Goal: Check status

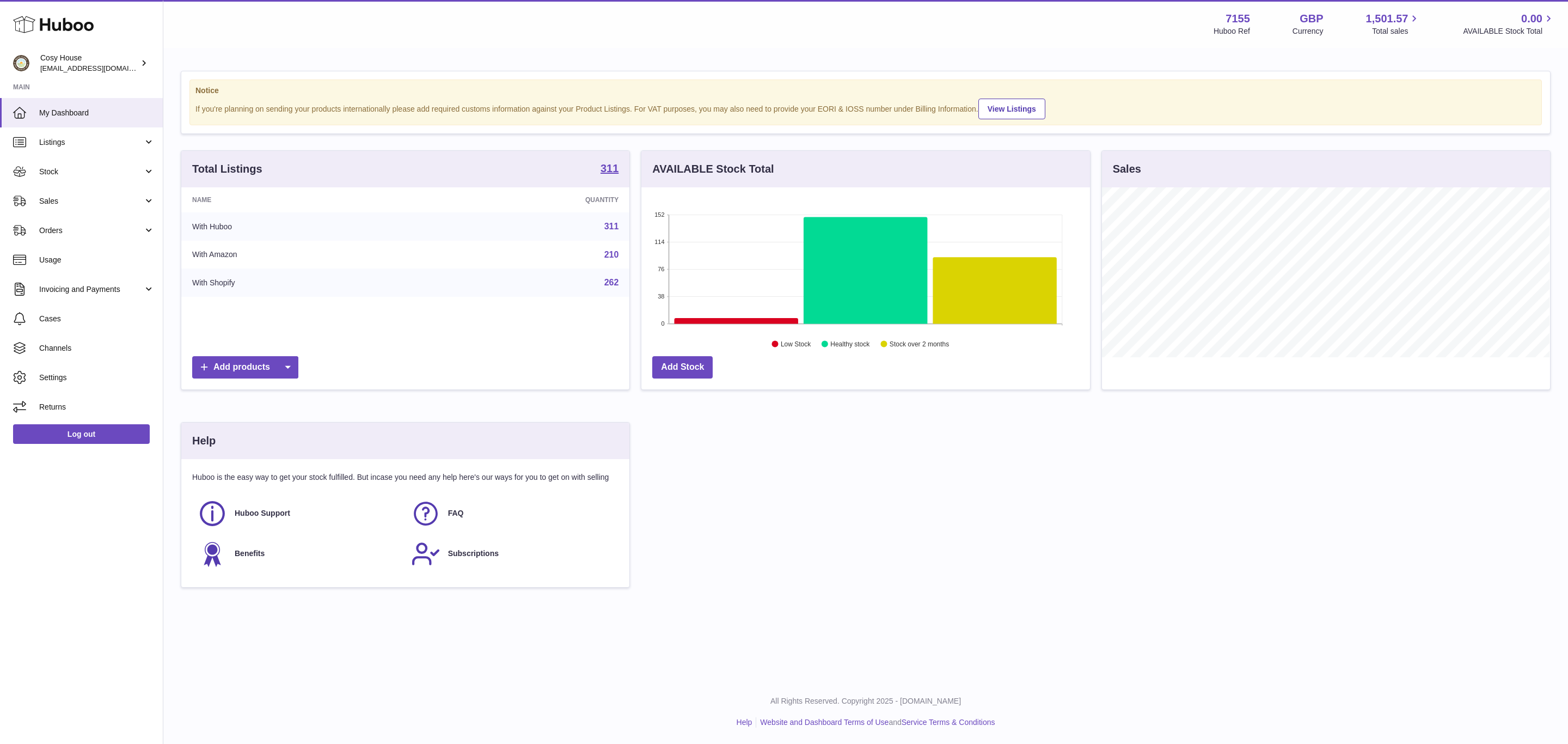
scroll to position [170, 448]
click at [92, 206] on span "Sales" at bounding box center [91, 201] width 104 height 10
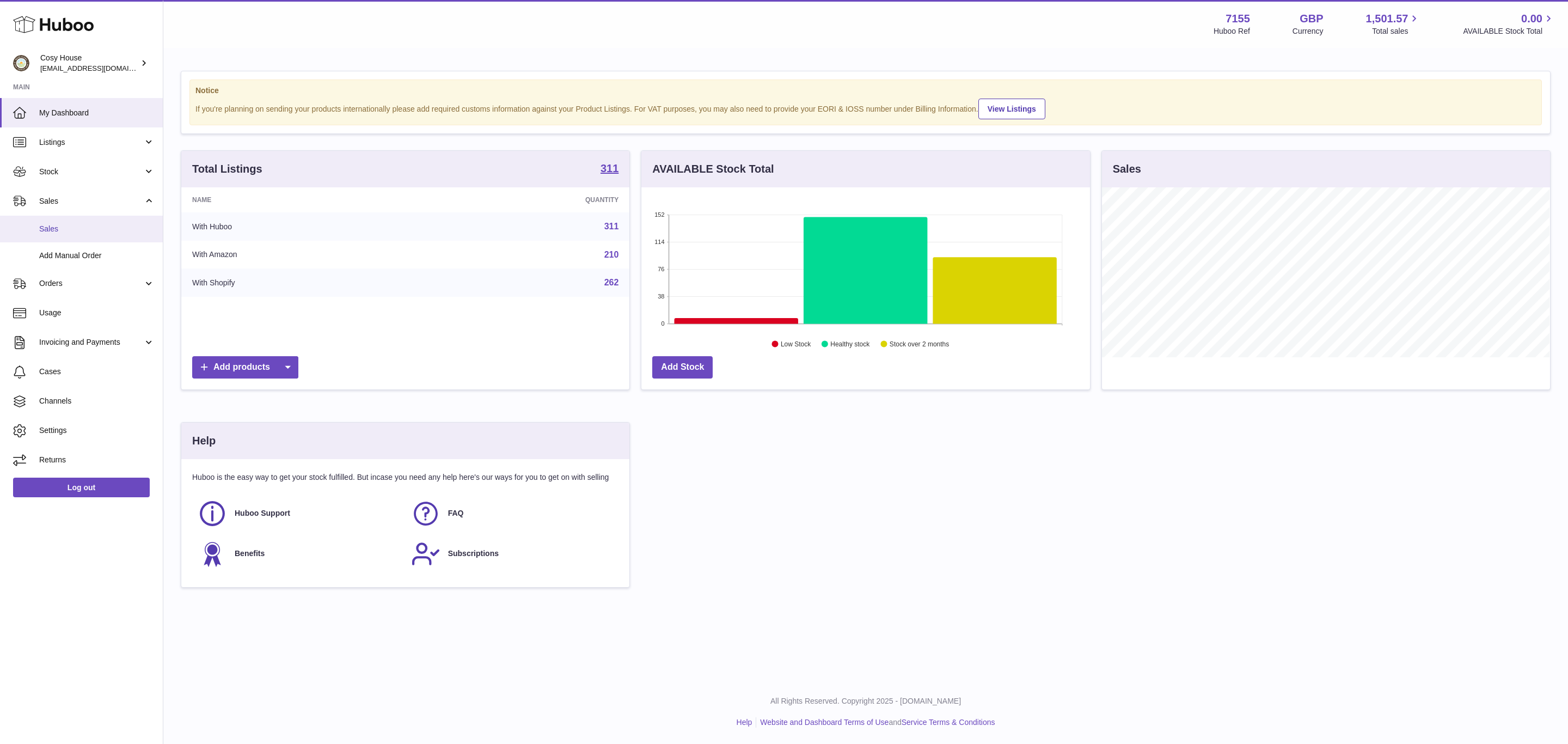
click at [73, 234] on span "Sales" at bounding box center [96, 229] width 115 height 10
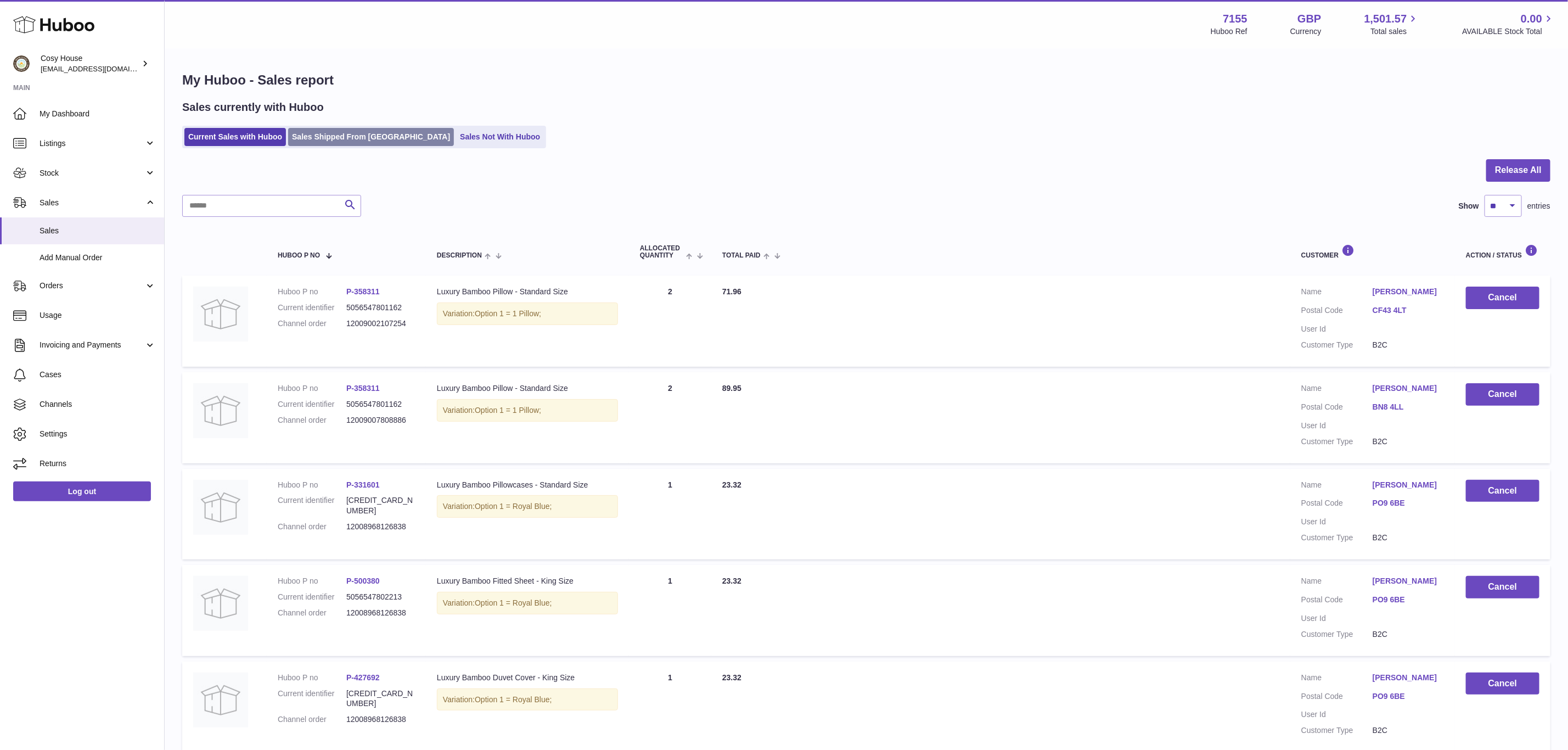
click at [349, 146] on link "Sales Shipped From Huboo" at bounding box center [371, 137] width 166 height 18
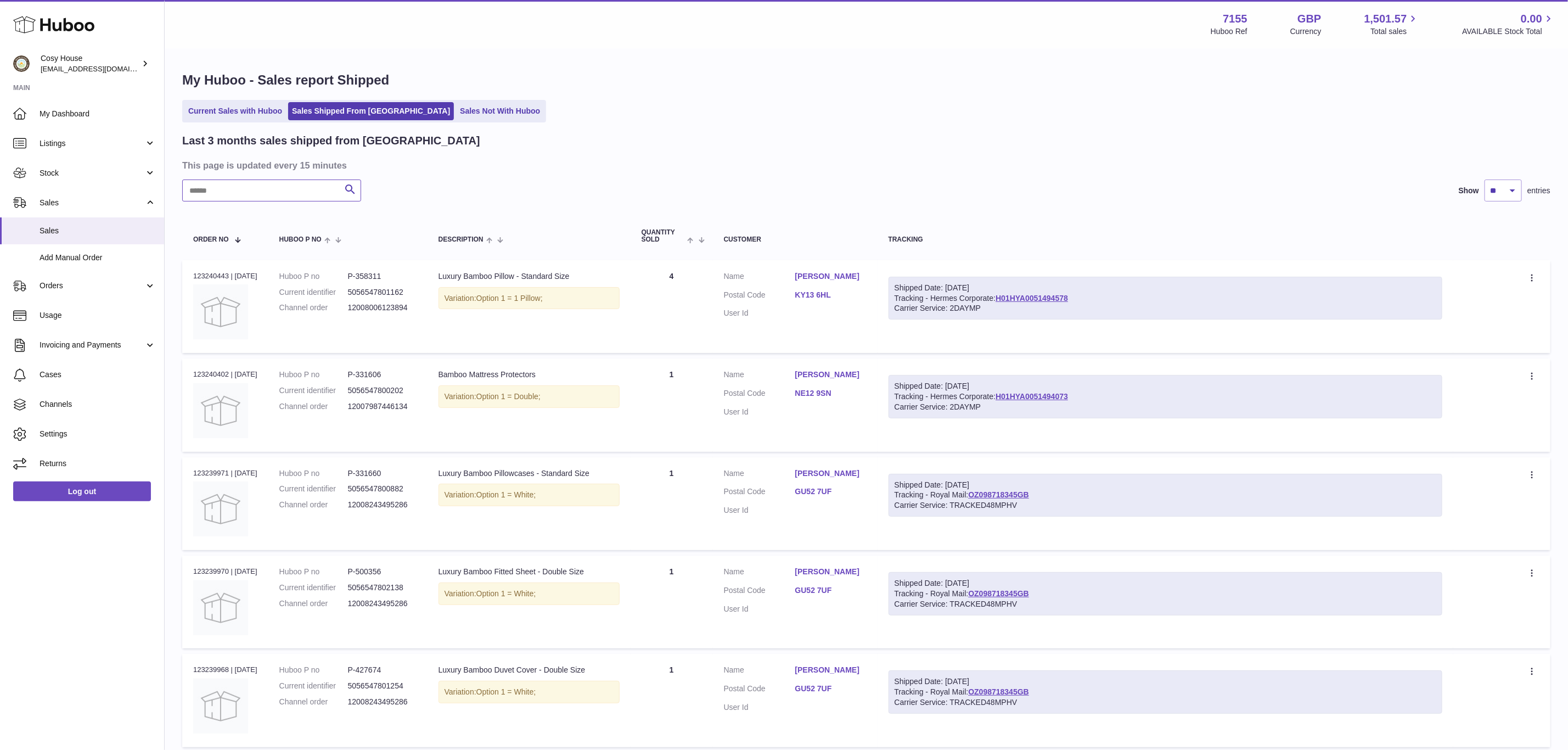
click at [295, 201] on input "text" at bounding box center [272, 191] width 179 height 22
paste input "**********"
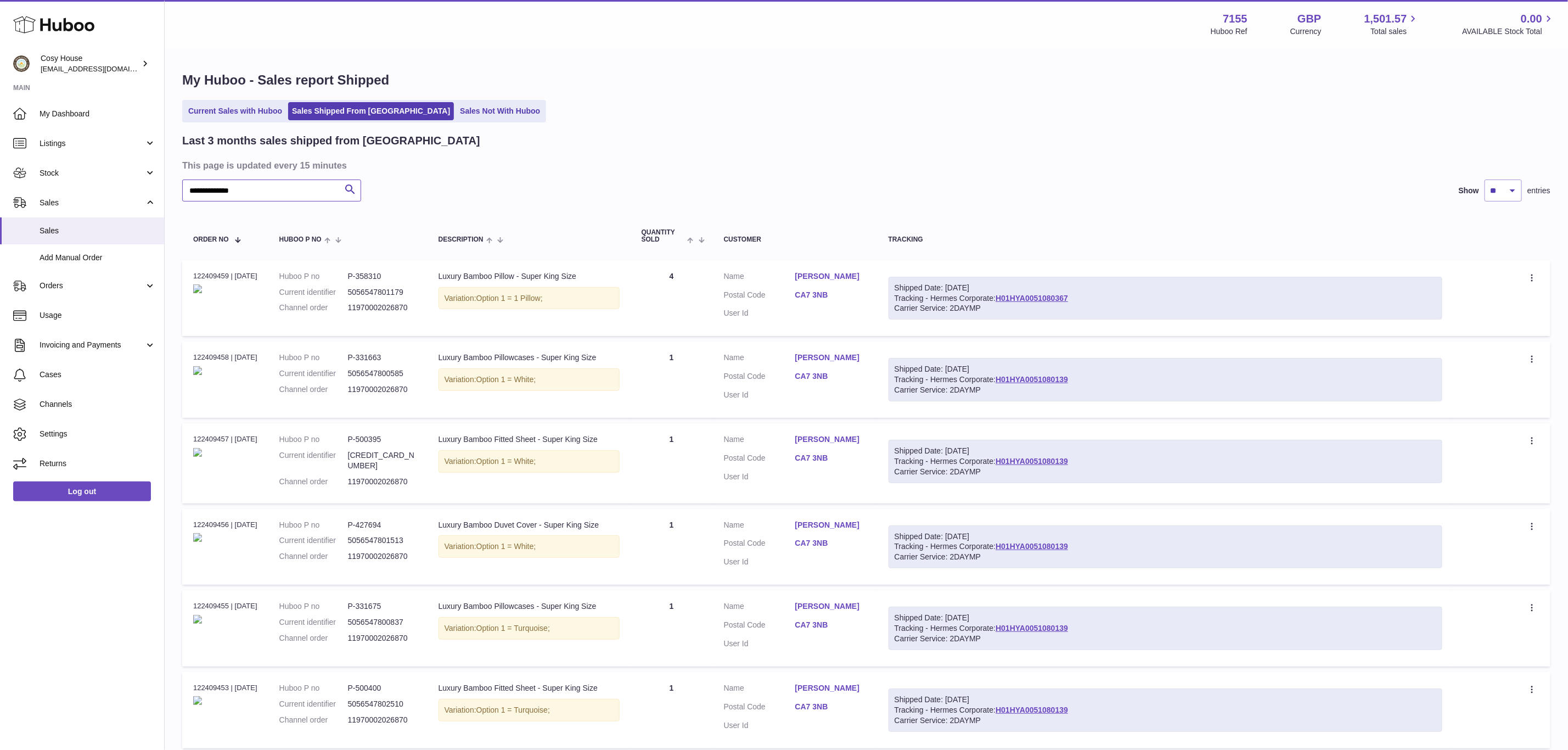
type input "**********"
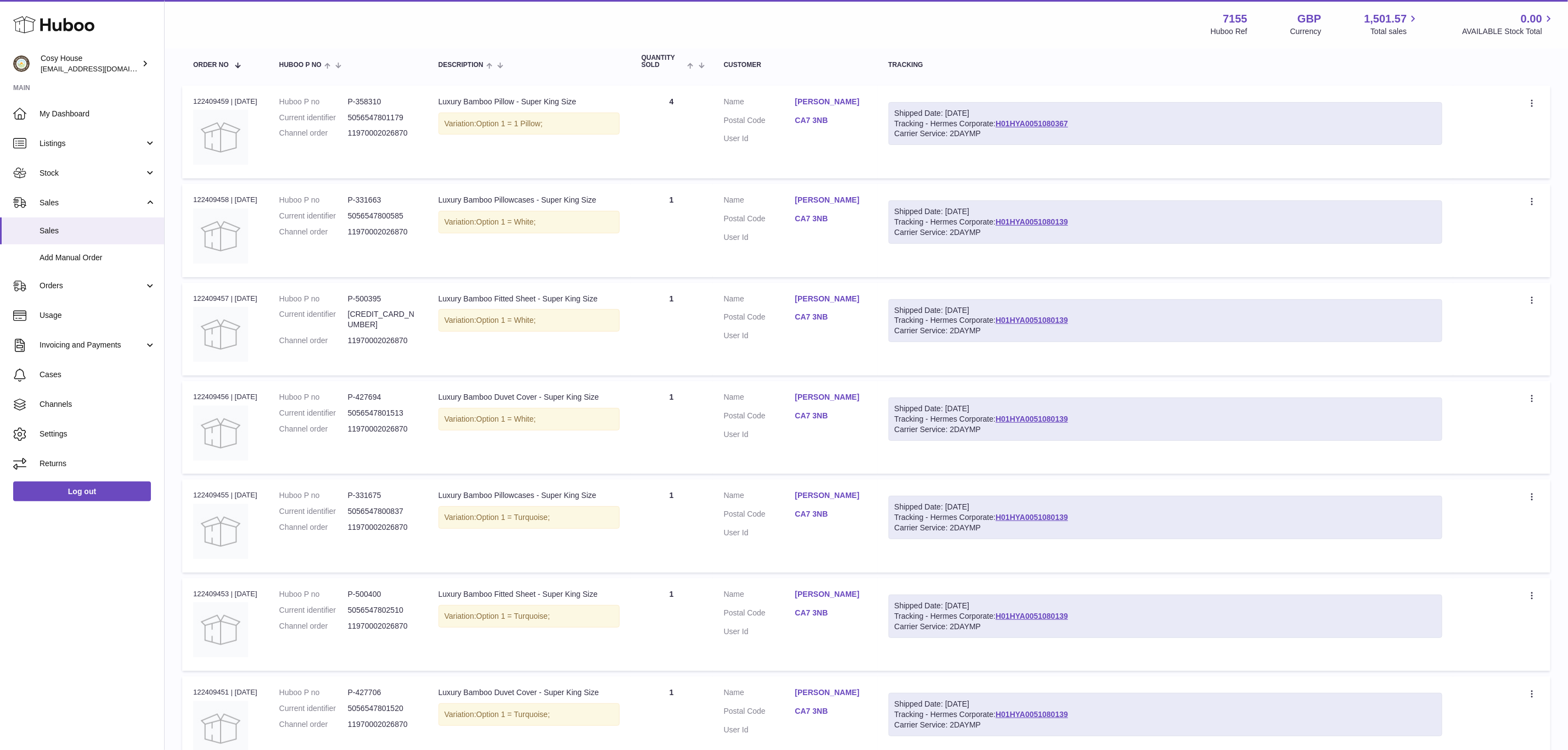
scroll to position [43, 0]
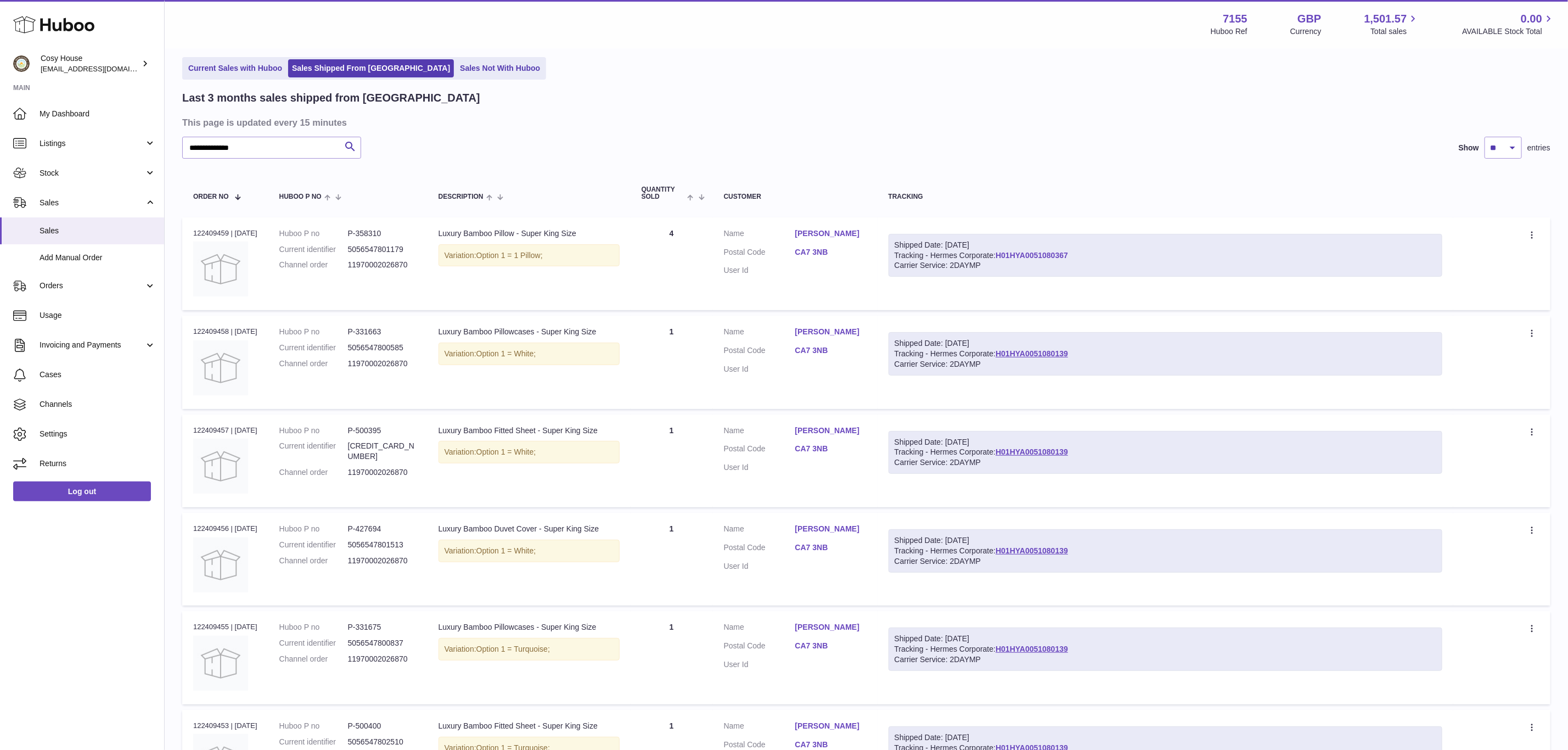
copy link "H01HYA0051080367"
drag, startPoint x: 1130, startPoint y: 278, endPoint x: 1024, endPoint y: 282, distance: 106.1
click at [1024, 278] on div "Shipped Date: 7th Aug 2025 Tracking - Hermes Corporate: H01HYA0051080367 Carrie…" at bounding box center [1165, 255] width 553 height 44
click at [1069, 358] on link "H01HYA0051080139" at bounding box center [1032, 354] width 73 height 9
drag, startPoint x: 1123, startPoint y: 386, endPoint x: 1023, endPoint y: 383, distance: 100.0
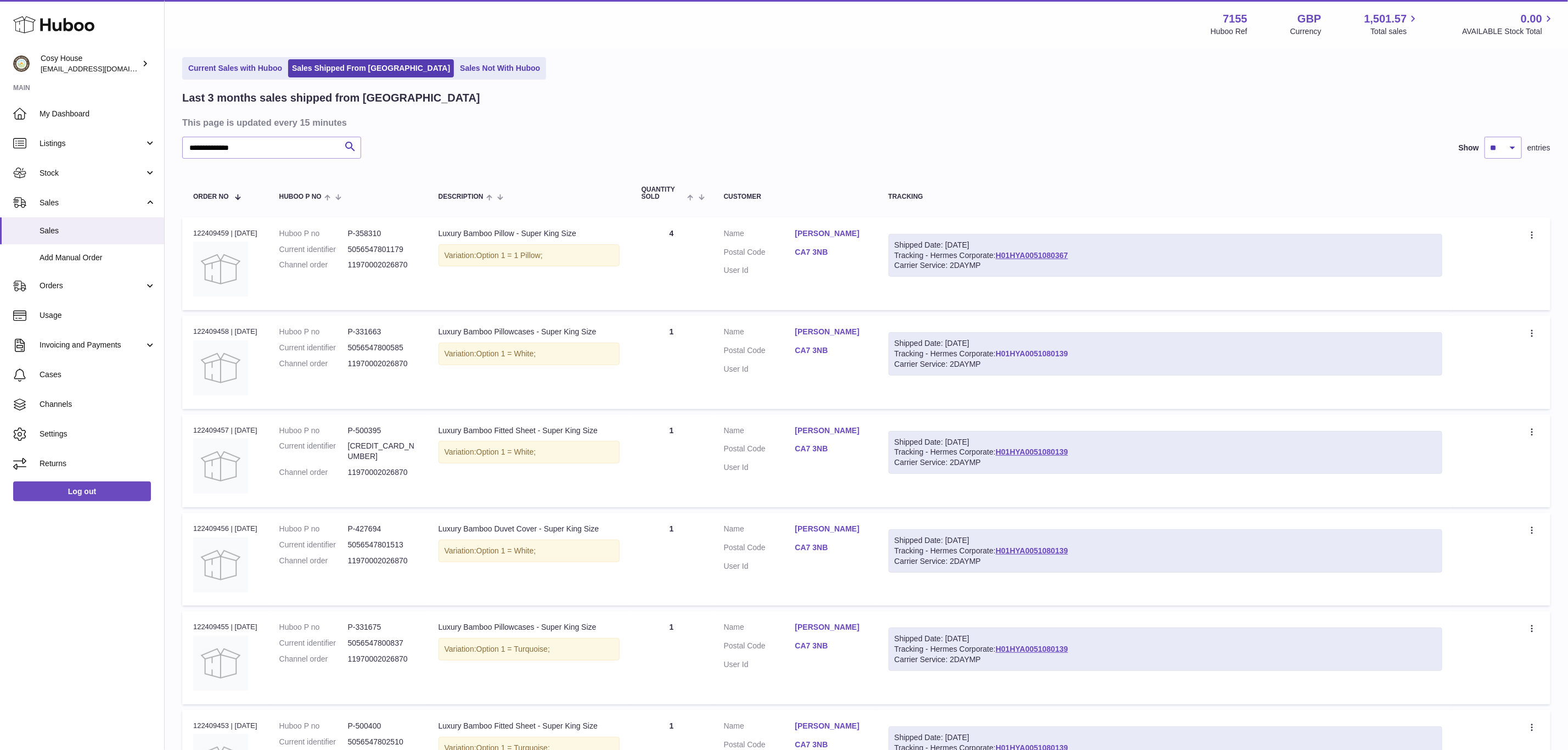
click at [1023, 375] on div "Shipped Date: 7th Aug 2025 Tracking - Hermes Corporate: H01HYA0051080139 Carrie…" at bounding box center [1165, 354] width 553 height 44
copy link "H01HYA0051080139"
click at [84, 501] on link "Log out" at bounding box center [82, 492] width 138 height 20
